Goal: Use online tool/utility: Utilize a website feature to perform a specific function

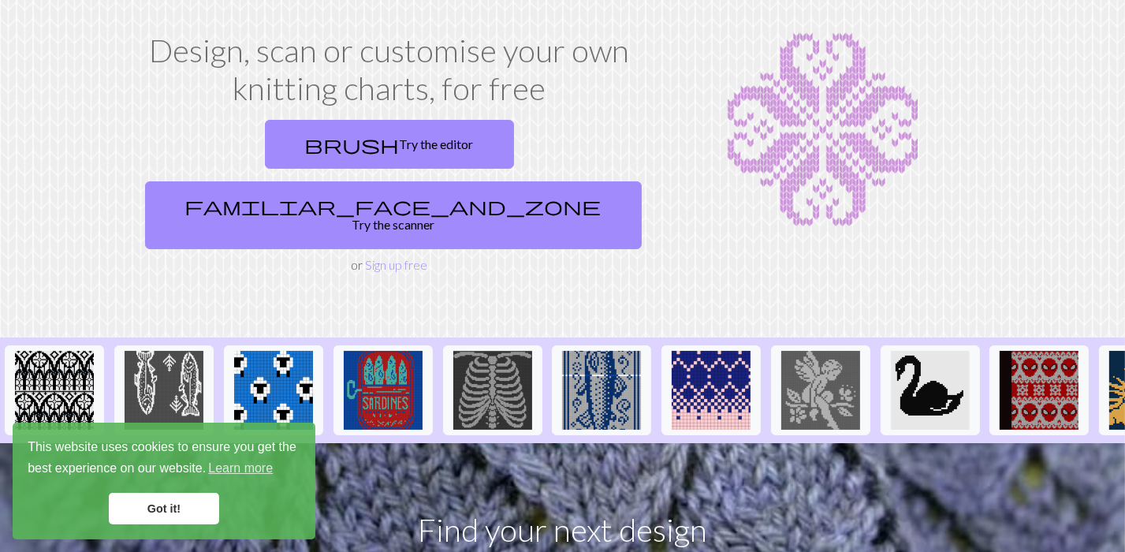
click at [160, 511] on link "Got it!" at bounding box center [164, 509] width 110 height 32
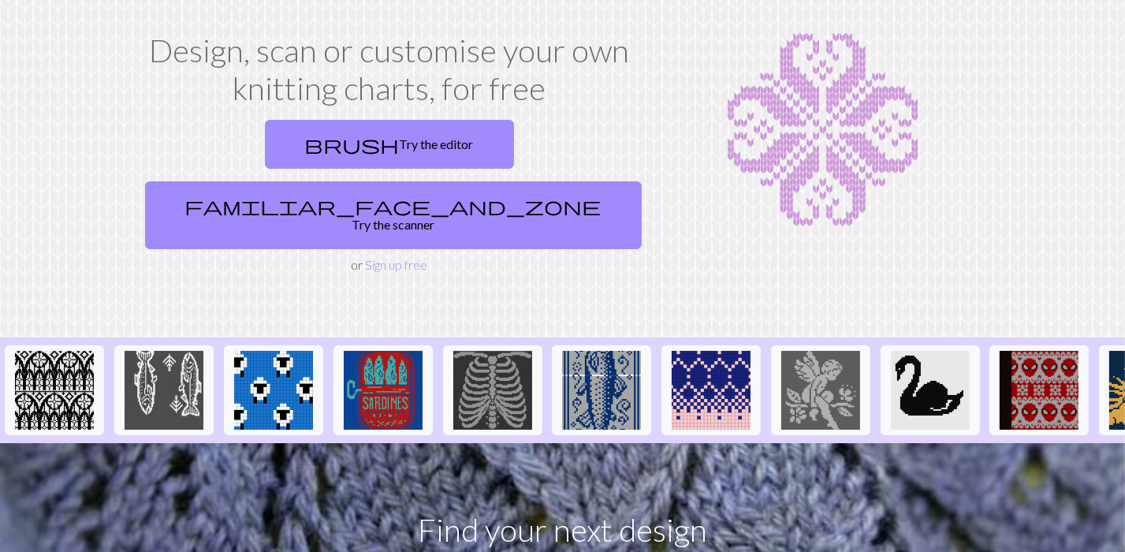
drag, startPoint x: 873, startPoint y: 75, endPoint x: 778, endPoint y: 21, distance: 109.8
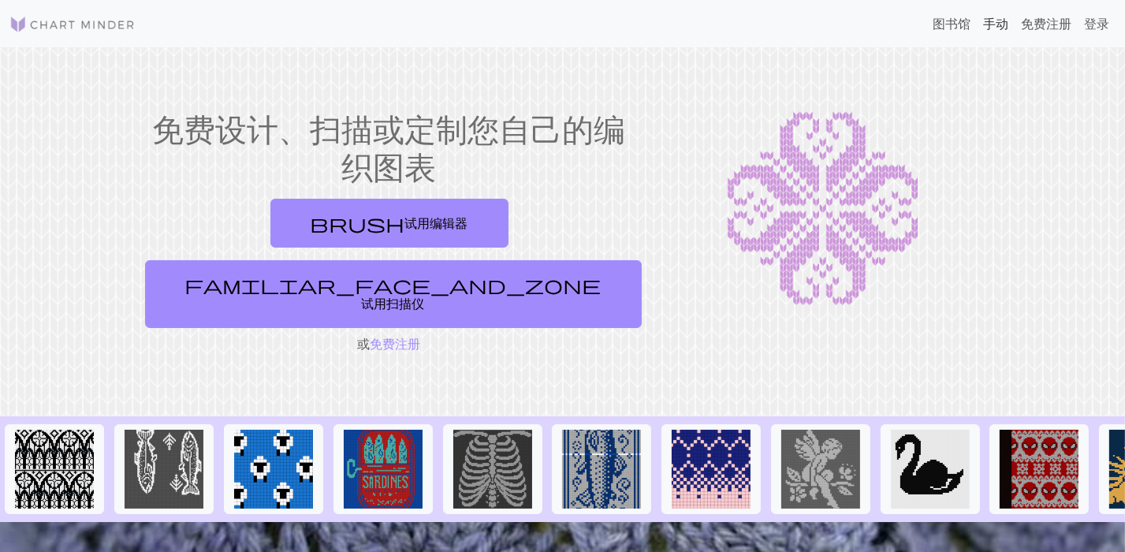
click at [991, 24] on link "手动" at bounding box center [996, 24] width 38 height 32
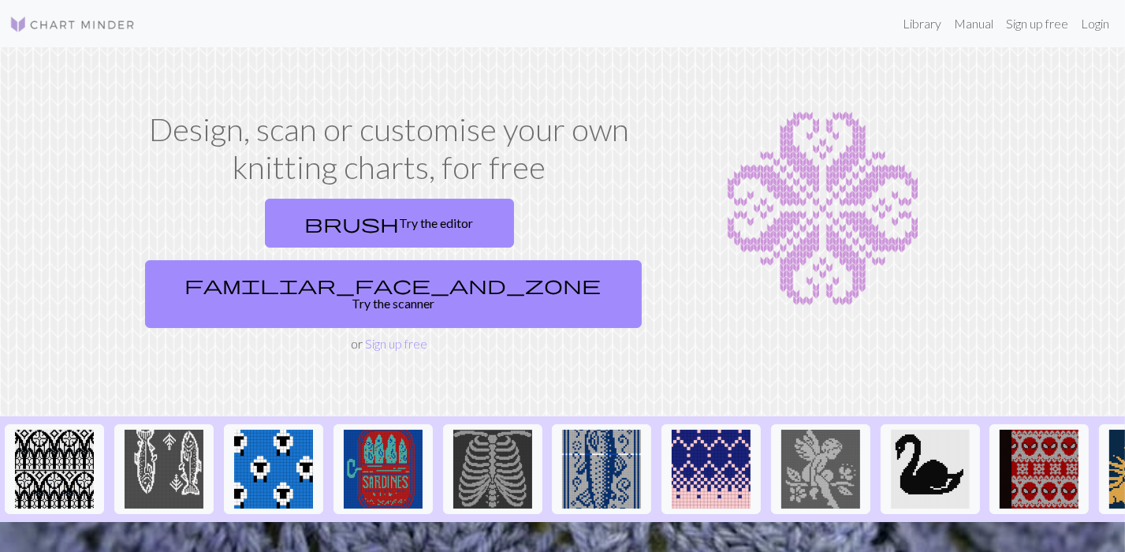
drag, startPoint x: 975, startPoint y: 26, endPoint x: 1010, endPoint y: 80, distance: 64.3
click at [1053, 75] on section "Design, scan or customise your own knitting charts, for free brush Try the edit…" at bounding box center [562, 231] width 1125 height 369
drag, startPoint x: 1064, startPoint y: 2, endPoint x: 746, endPoint y: 97, distance: 331.8
click at [746, 97] on section "Design, scan or customise your own knitting charts, for free brush Try the edit…" at bounding box center [562, 231] width 1125 height 369
